Goal: Find specific page/section: Find specific page/section

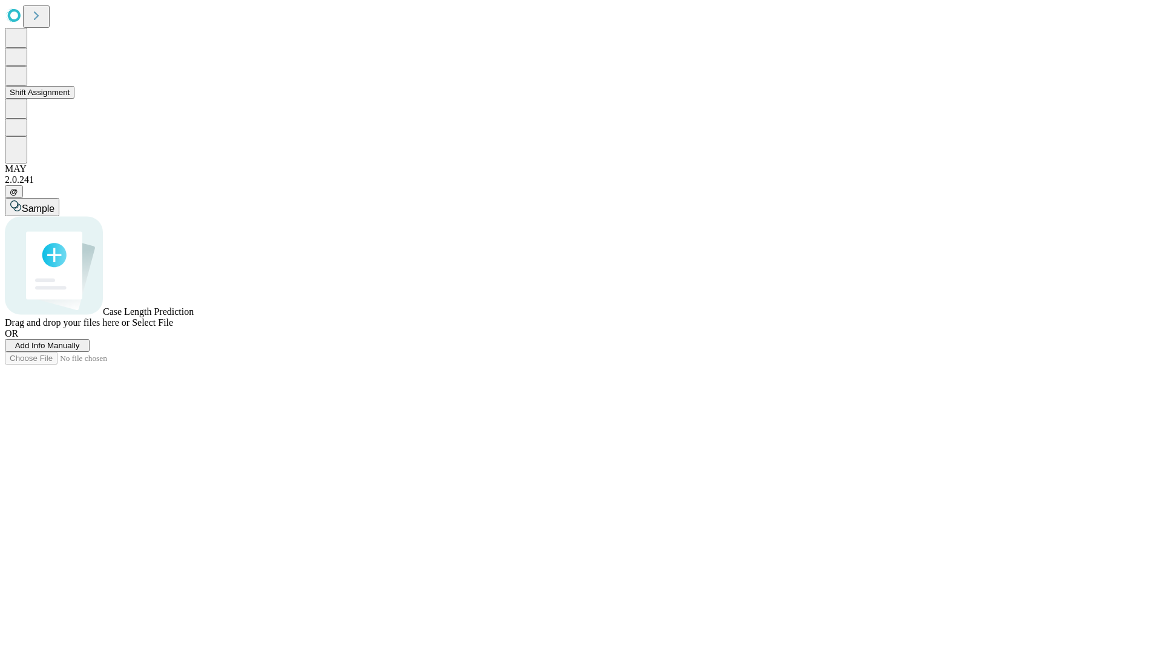
click at [74, 99] on button "Shift Assignment" at bounding box center [40, 92] width 70 height 13
